Goal: Check status: Check status

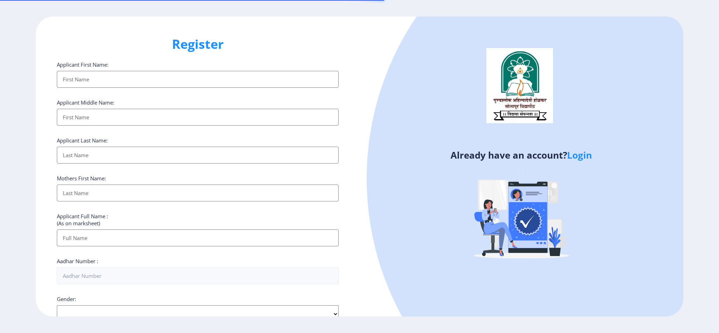
select select
click at [578, 154] on link "Login" at bounding box center [579, 155] width 25 height 13
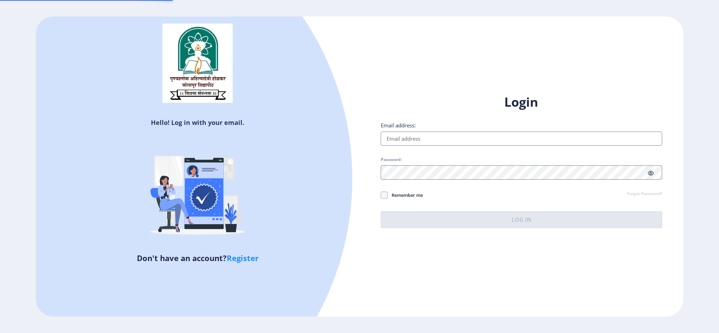
type input "[EMAIL_ADDRESS][DOMAIN_NAME]"
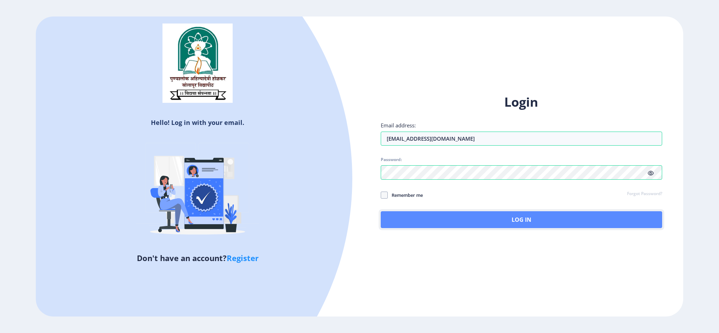
click at [460, 219] on button "Log In" at bounding box center [522, 219] width 282 height 17
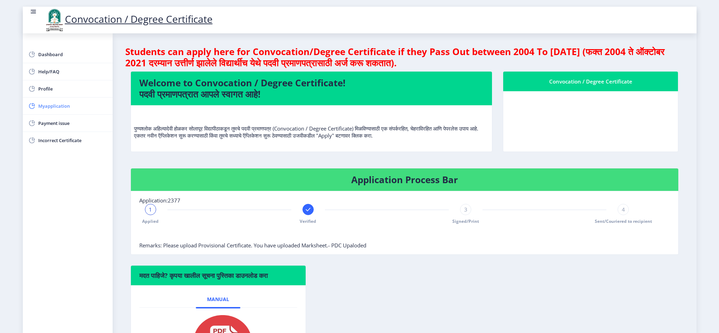
click at [52, 106] on span "Myapplication" at bounding box center [72, 106] width 69 height 8
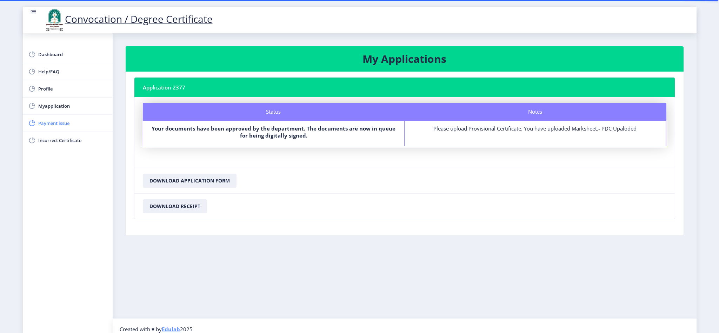
click at [44, 124] on span "Payment issue" at bounding box center [72, 123] width 69 height 8
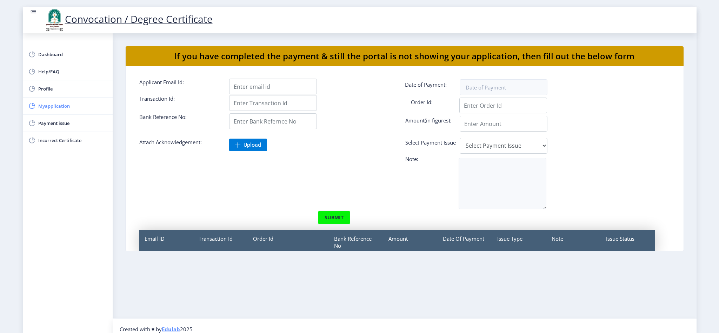
click at [46, 106] on span "Myapplication" at bounding box center [72, 106] width 69 height 8
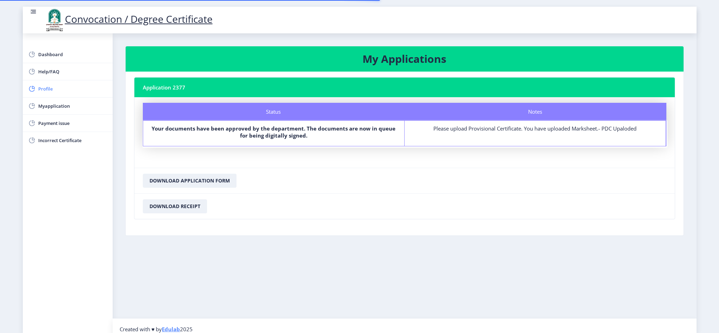
click at [40, 88] on span "Profile" at bounding box center [72, 89] width 69 height 8
select select
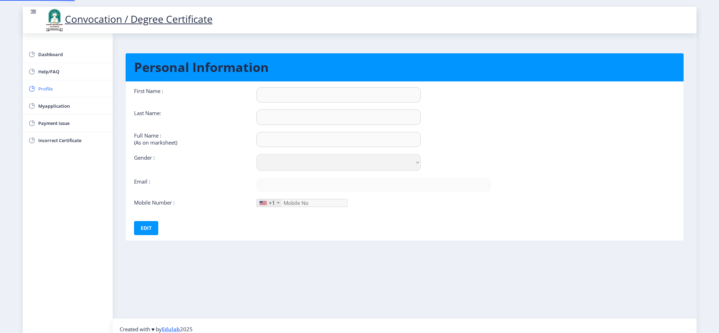
type input "ANIL"
type input "FARADE"
type input "FARADE [PERSON_NAME]"
select select "[DEMOGRAPHIC_DATA]"
type input "[EMAIL_ADDRESS][DOMAIN_NAME]"
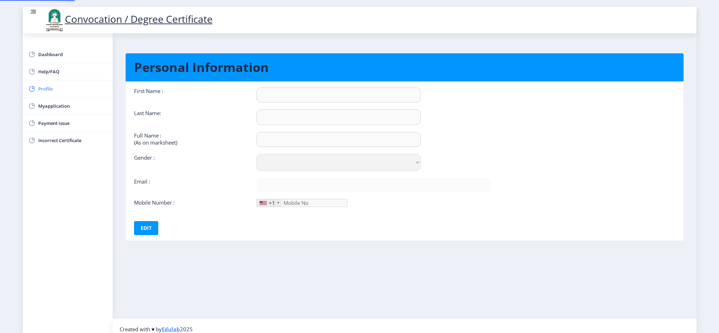
type input "9922601092"
click at [49, 53] on span "Dashboard" at bounding box center [72, 54] width 69 height 8
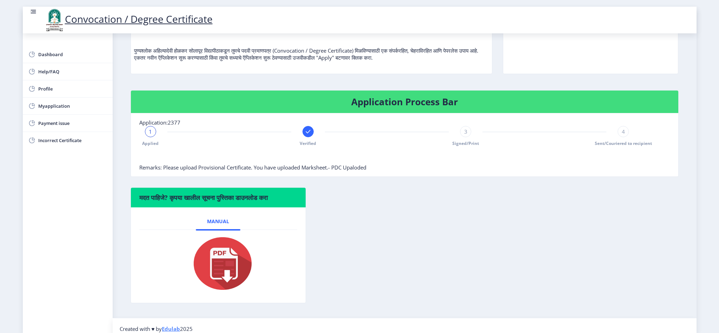
scroll to position [85, 0]
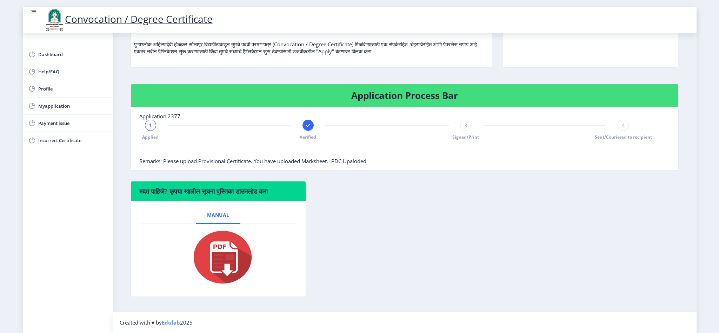
click at [462, 122] on div "3" at bounding box center [465, 125] width 11 height 11
click at [126, 124] on div "Application Process Bar Application:2377 Applied Verified 3 Signed/Print 4 Sent…" at bounding box center [404, 132] width 559 height 97
click at [143, 126] on div "Applied Verified 3 Signed/Print 4 Sent/Couriered to recipient" at bounding box center [387, 130] width 496 height 20
click at [154, 126] on rect at bounding box center [150, 125] width 7 height 7
click at [149, 126] on span "1" at bounding box center [150, 125] width 3 height 7
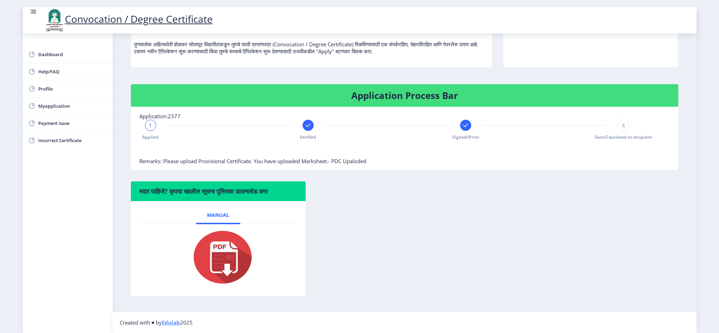
click at [148, 125] on div "1" at bounding box center [150, 125] width 11 height 11
click at [150, 134] on span "Applied" at bounding box center [150, 137] width 16 height 6
click at [184, 144] on div at bounding box center [387, 151] width 496 height 14
click at [465, 132] on div "Signed/Print" at bounding box center [465, 130] width 11 height 20
click at [465, 197] on div "मदत पाहिजे? कृपया खालील सूचना पुस्तिका डाउनलोड करा Manual" at bounding box center [404, 244] width 559 height 126
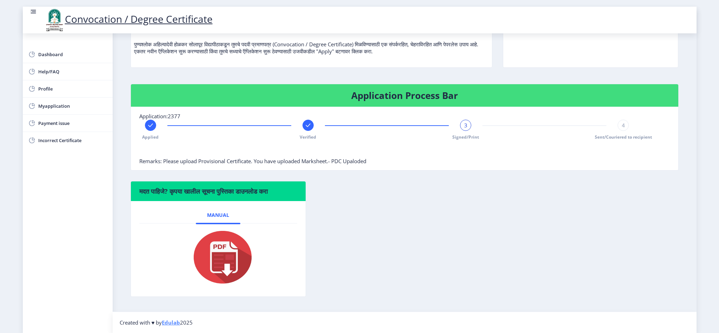
click at [293, 163] on span "Remarks: Please upload Provisional Certificate. You have uploaded Marksheet.- P…" at bounding box center [252, 161] width 227 height 7
click at [245, 158] on span "Remarks: Please upload Provisional Certificate. You have uploaded Marksheet.- P…" at bounding box center [252, 161] width 227 height 7
click at [344, 168] on nb-card-body "Application:2377 Applied Verified 3 Signed/Print 4 Sent/Couriered to recipient …" at bounding box center [405, 138] width 548 height 63
click at [352, 164] on nb-card-body "Application:2377 Applied Verified 3 Signed/Print 4 Sent/Couriered to recipient …" at bounding box center [405, 138] width 548 height 63
click at [352, 163] on span "Remarks: Please upload Provisional Certificate. You have uploaded Marksheet.- P…" at bounding box center [252, 161] width 227 height 7
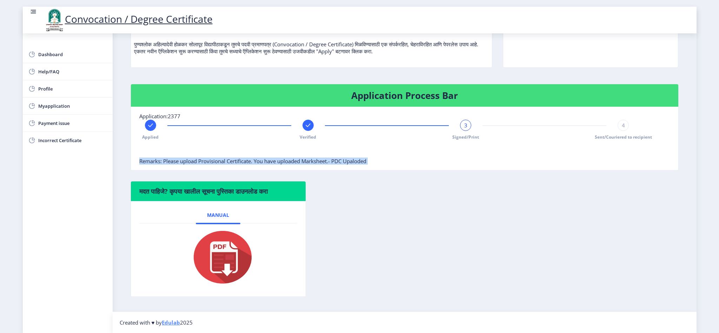
click at [352, 163] on span "Remarks: Please upload Provisional Certificate. You have uploaded Marksheet.- P…" at bounding box center [252, 161] width 227 height 7
click at [556, 201] on div "मदत पाहिजे? कृपया खालील सूचना पुस्तिका डाउनलोड करा Manual" at bounding box center [404, 244] width 559 height 126
click at [629, 122] on div "Applied Verified 3 Signed/Print 4 Sent/Couriered to recipient" at bounding box center [387, 130] width 496 height 20
click at [624, 124] on div "4" at bounding box center [623, 125] width 11 height 11
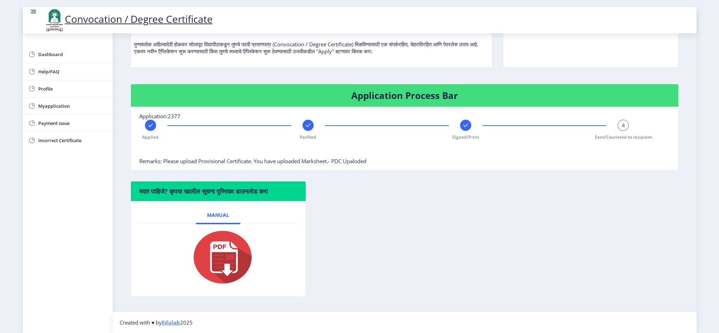
click at [624, 124] on div "4" at bounding box center [623, 125] width 11 height 11
click at [598, 53] on nb-card-body at bounding box center [590, 37] width 175 height 60
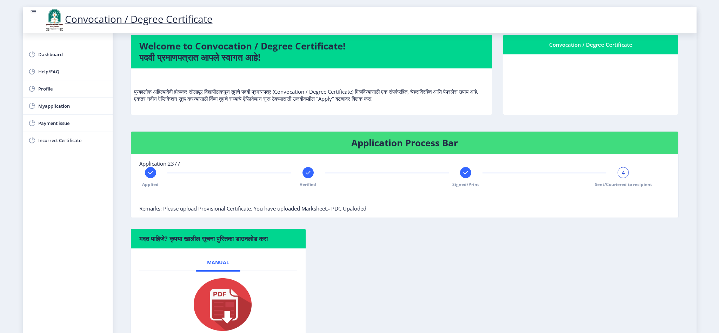
scroll to position [0, 0]
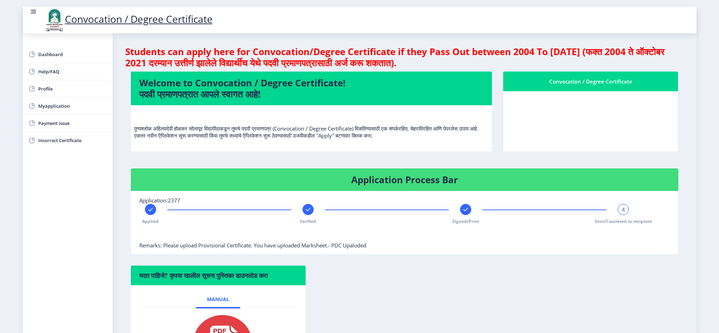
select select
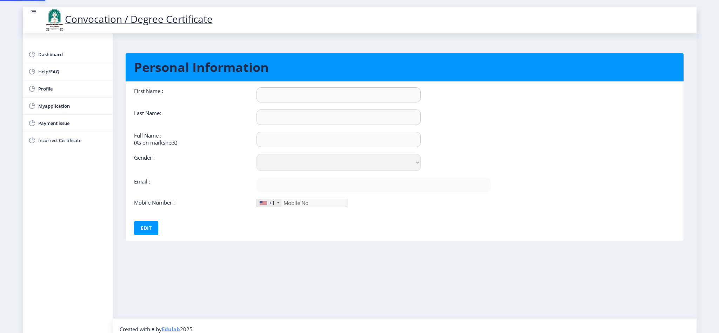
type input "ANIL"
type input "FARADE"
type input "FARADE [PERSON_NAME]"
select select "[DEMOGRAPHIC_DATA]"
type input "[EMAIL_ADDRESS][DOMAIN_NAME]"
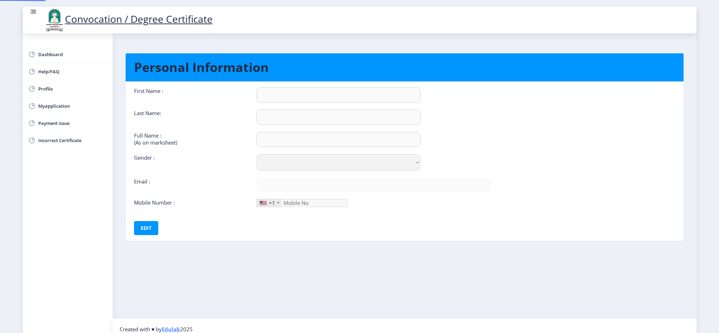
type input "9922601092"
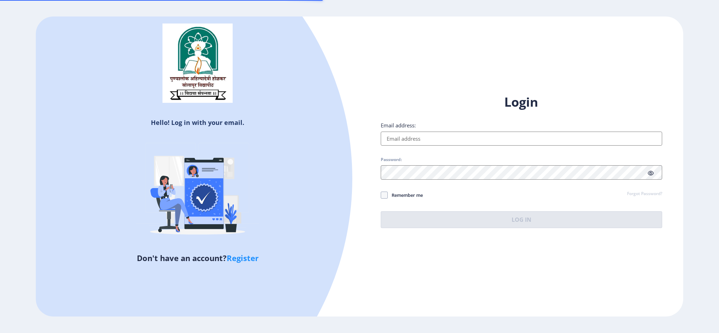
type input "[EMAIL_ADDRESS][DOMAIN_NAME]"
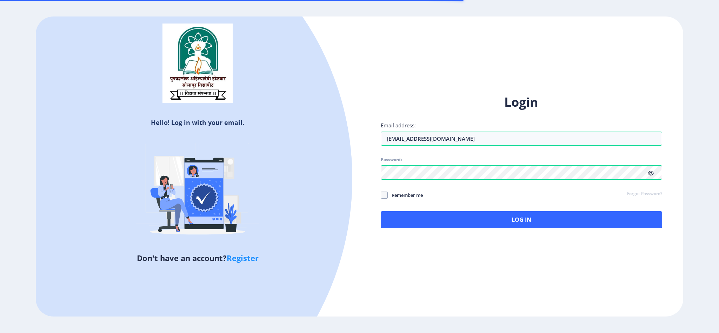
select select
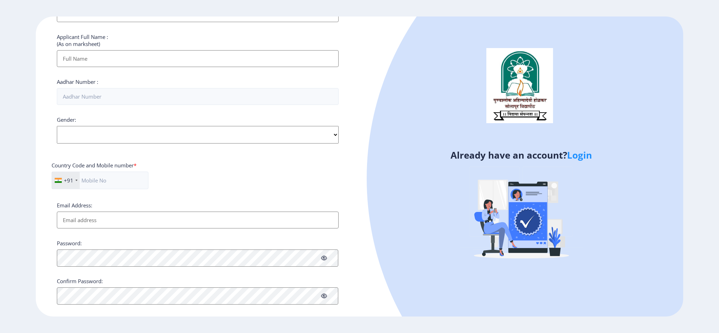
scroll to position [191, 0]
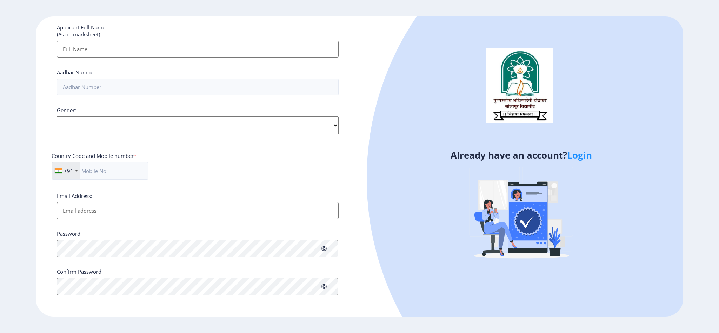
click at [584, 155] on link "Login" at bounding box center [579, 155] width 25 height 13
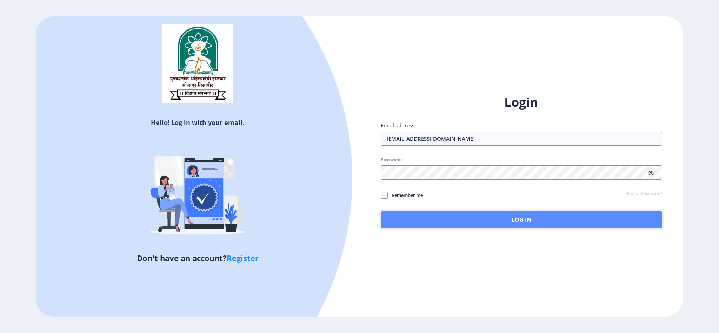
click at [472, 221] on button "Log In" at bounding box center [522, 219] width 282 height 17
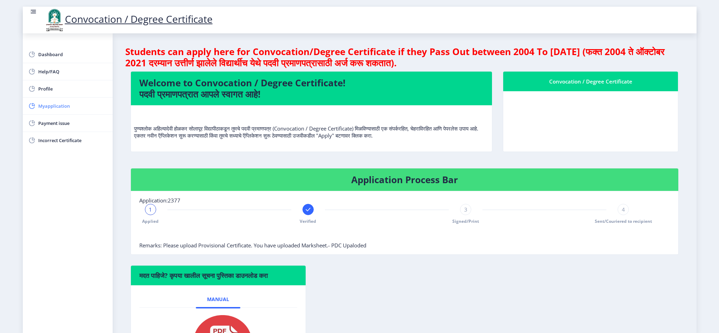
click at [46, 107] on span "Myapplication" at bounding box center [72, 106] width 69 height 8
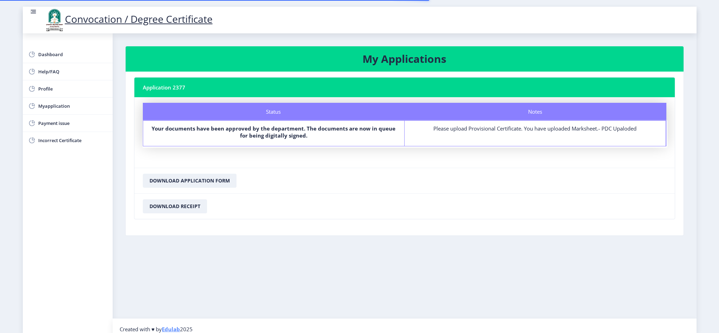
click at [165, 89] on nb-card-header "Application 2377" at bounding box center [404, 88] width 541 height 20
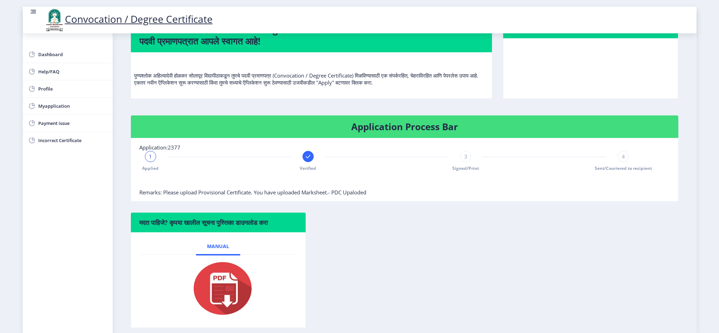
scroll to position [85, 0]
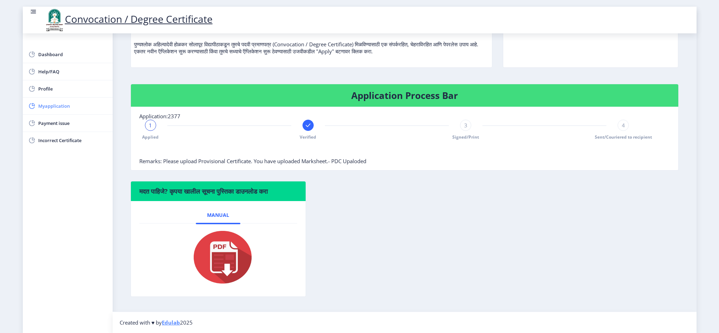
click at [45, 106] on span "Myapplication" at bounding box center [72, 106] width 69 height 8
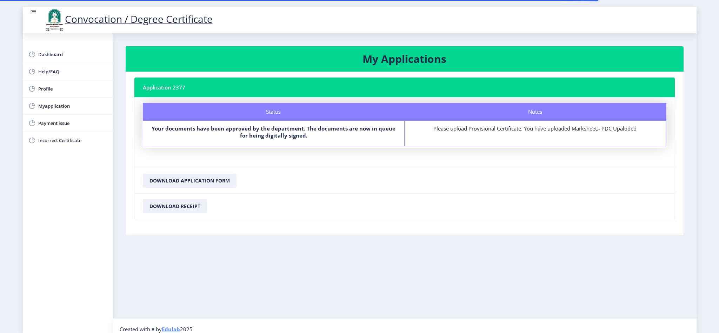
click at [33, 12] on rect at bounding box center [34, 11] width 4 height 1
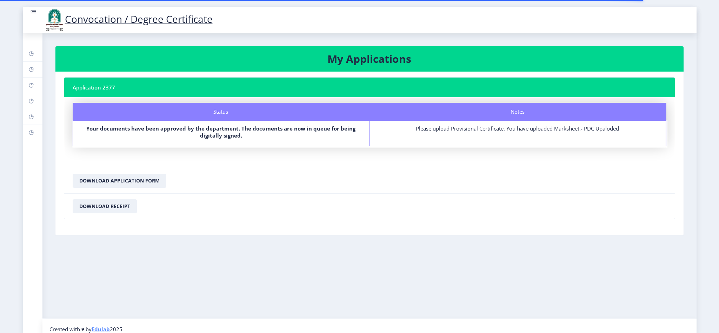
click at [33, 12] on rect at bounding box center [34, 11] width 4 height 1
